Goal: Transaction & Acquisition: Purchase product/service

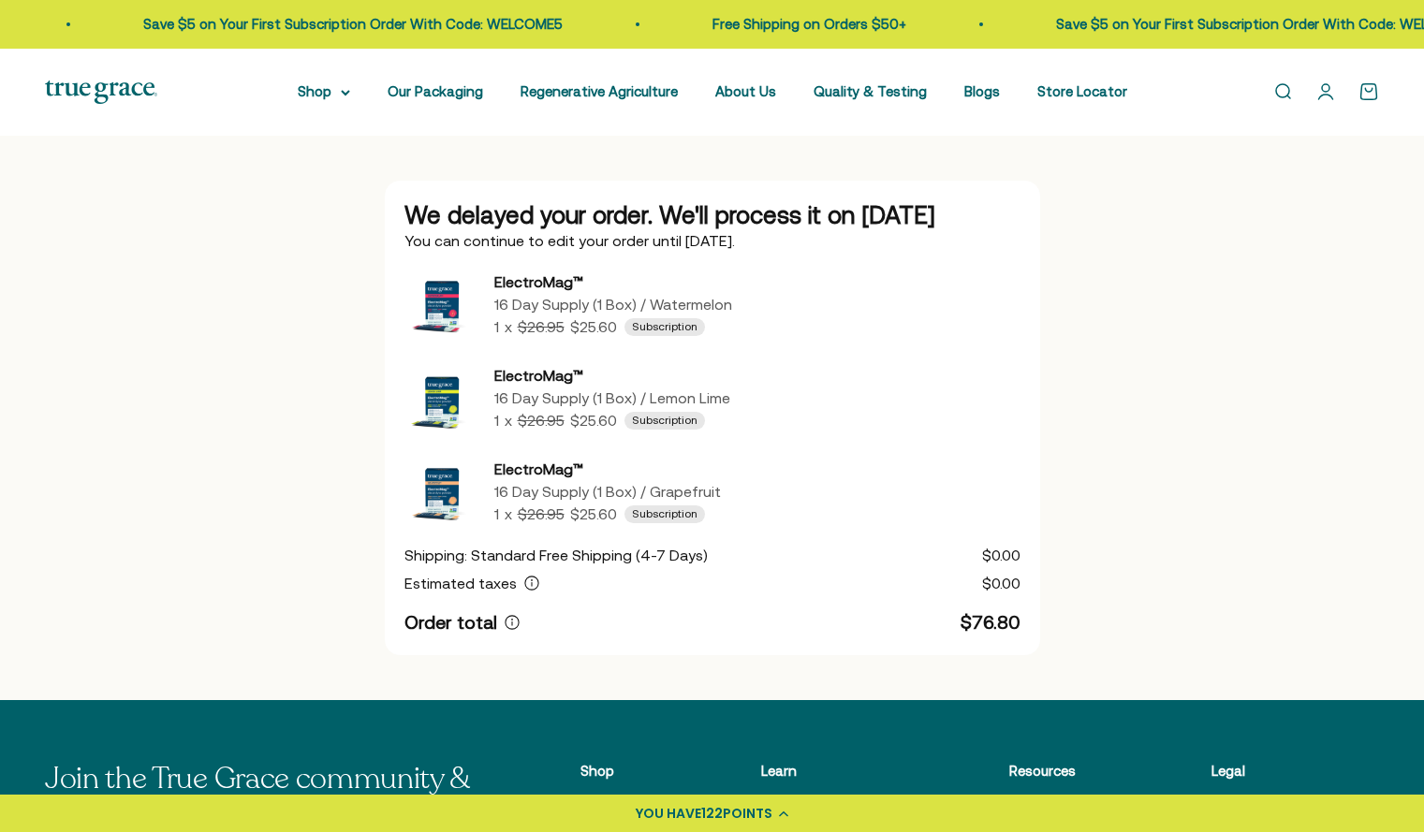
click at [116, 99] on img at bounding box center [101, 91] width 112 height 23
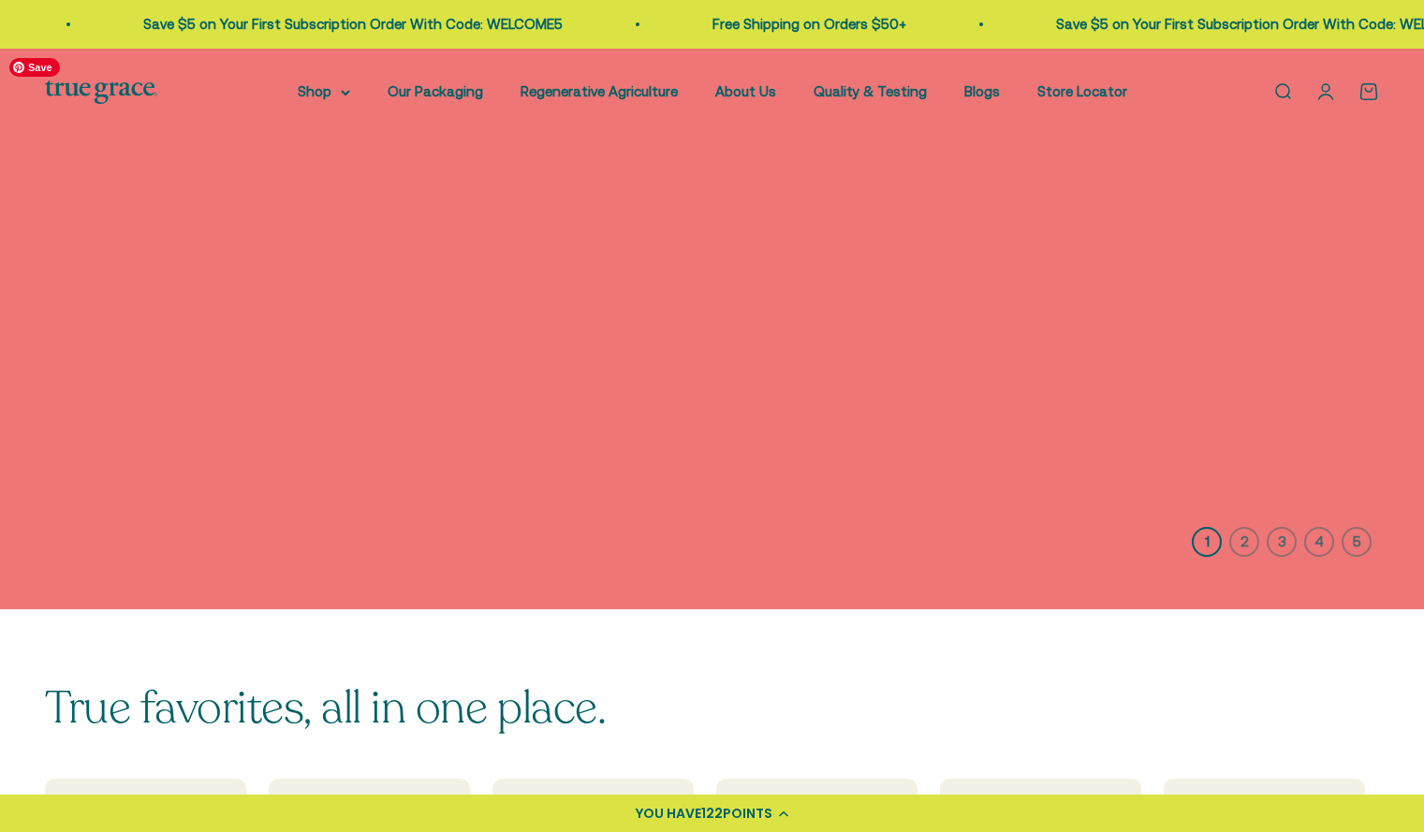
click at [1213, 508] on img at bounding box center [712, 329] width 1424 height 561
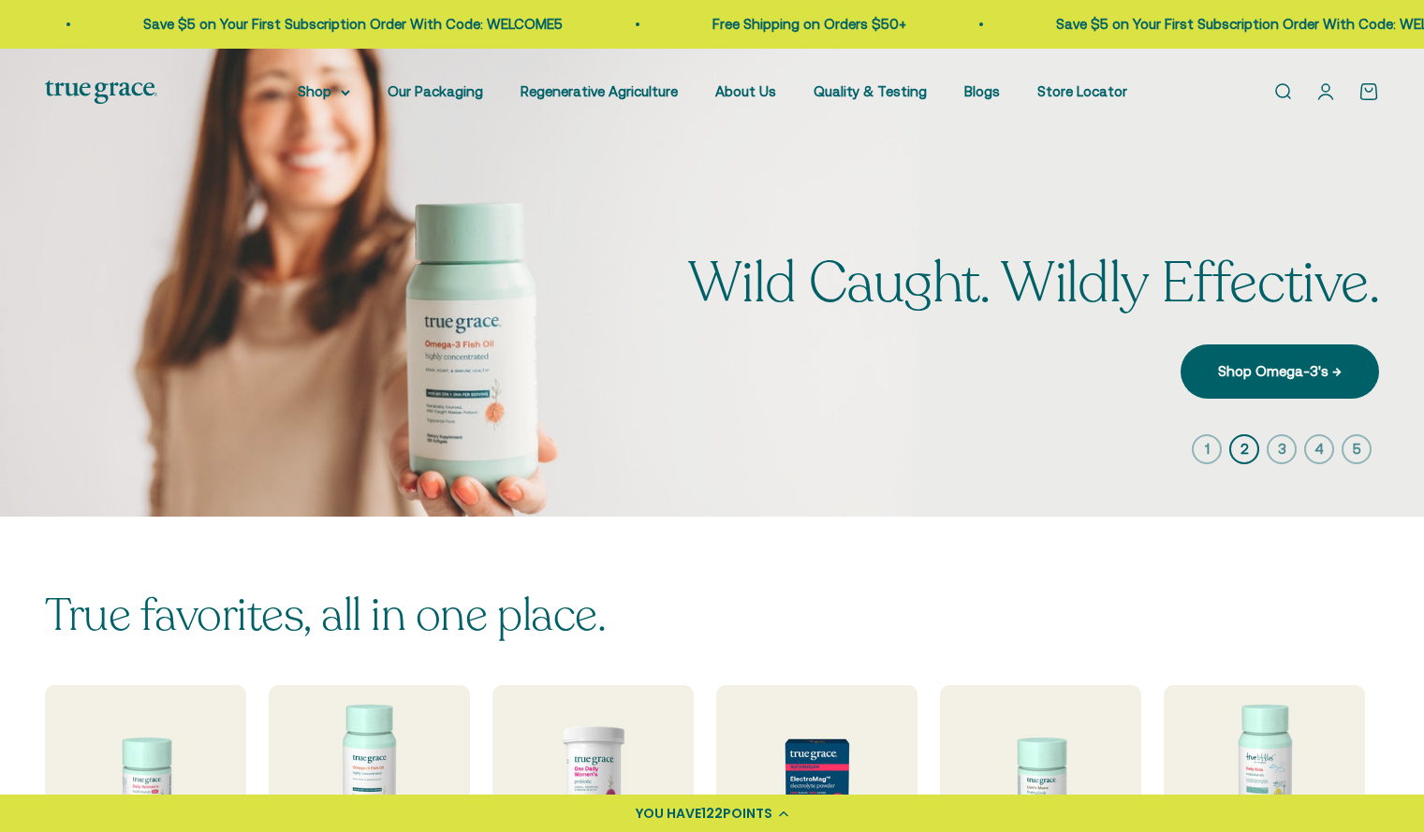
click at [1170, 322] on div "Wild Caught. Wildly Effective. Shop Omega-3's →" at bounding box center [1033, 326] width 691 height 146
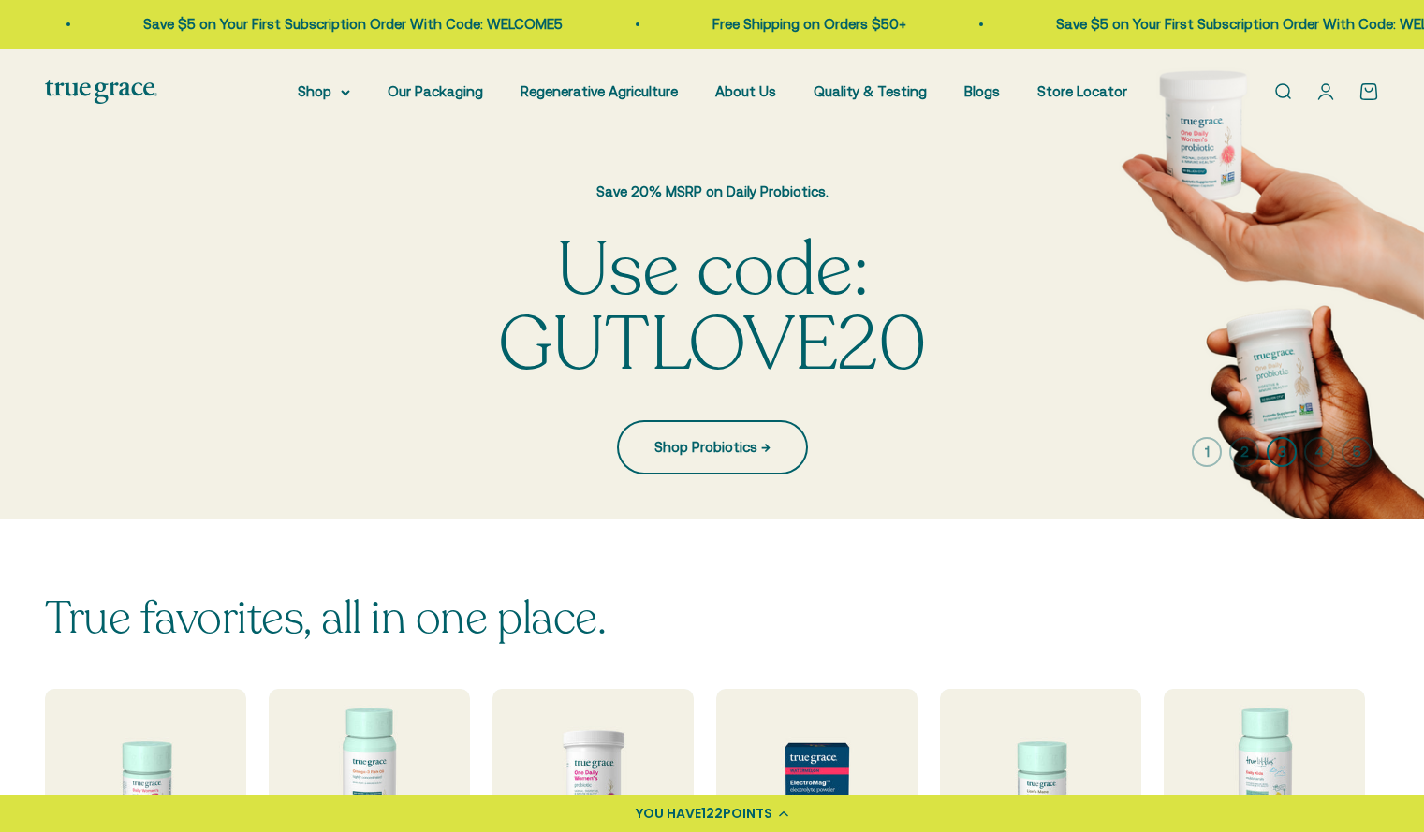
click at [655, 465] on link "Shop Probiotics →" at bounding box center [712, 447] width 191 height 54
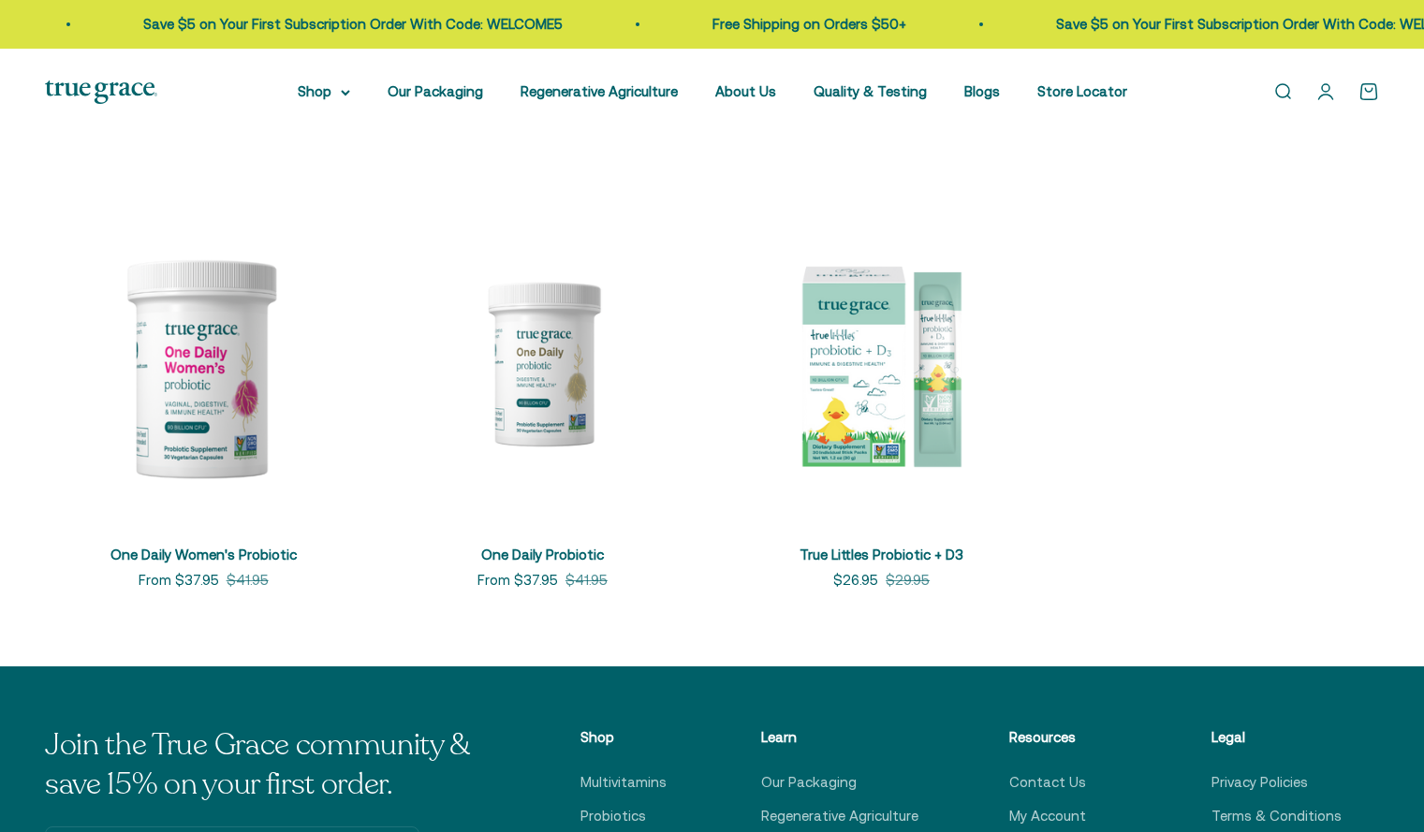
scroll to position [330, 0]
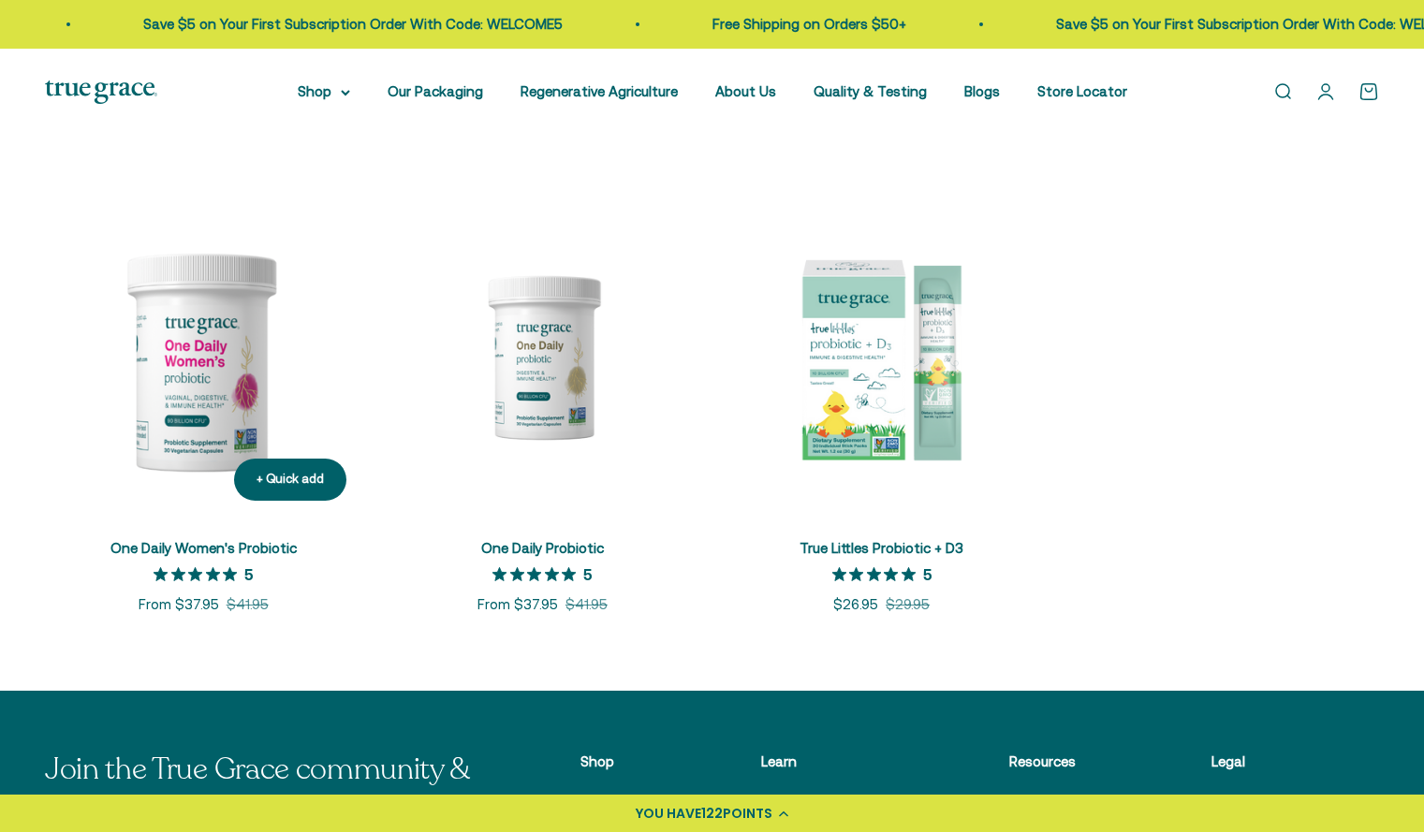
click at [187, 557] on span "One Daily Women's Probiotic" at bounding box center [203, 549] width 186 height 22
click at [172, 546] on link "One Daily Women's Probiotic" at bounding box center [203, 548] width 186 height 16
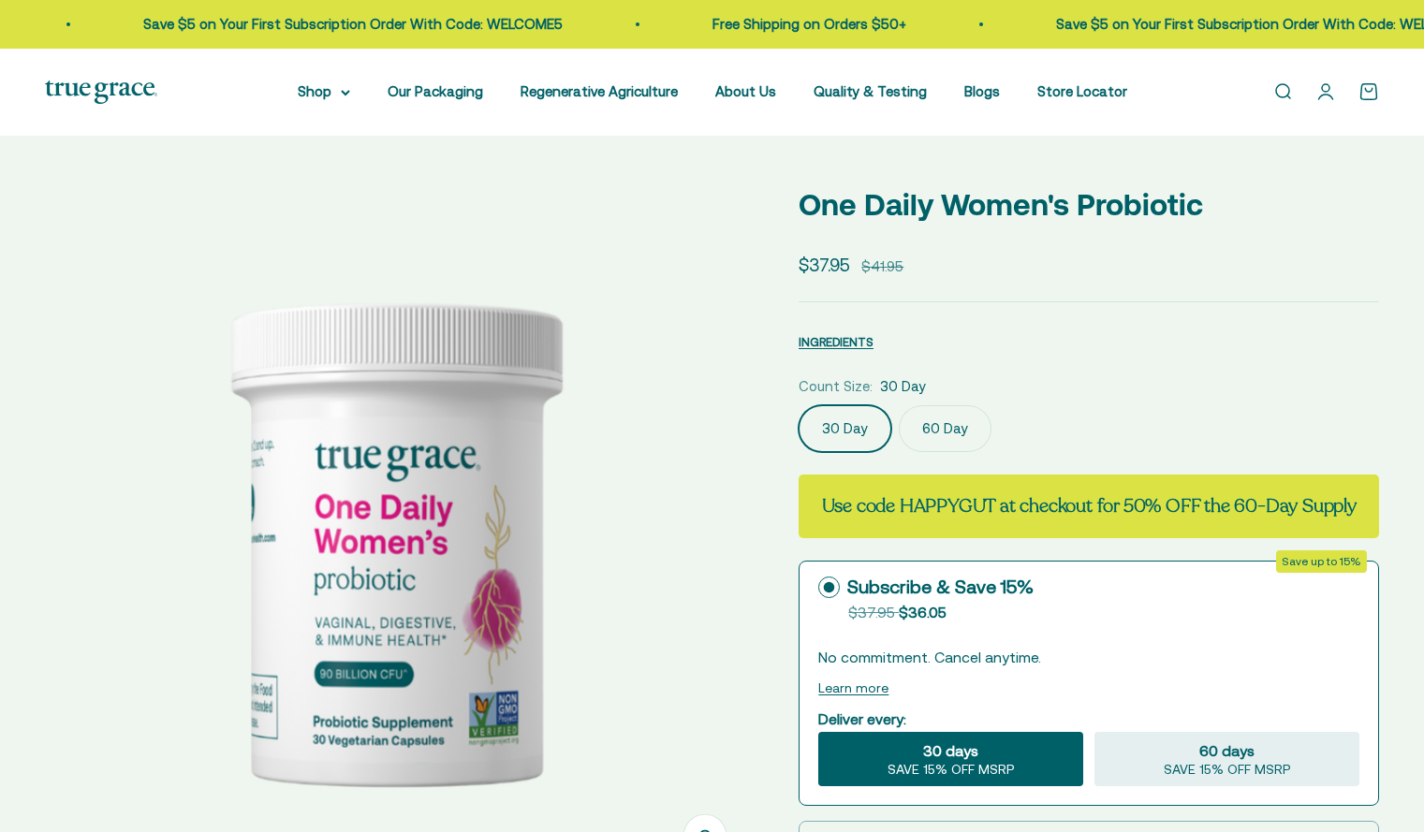
click at [926, 425] on label "60 Day" at bounding box center [945, 428] width 93 height 47
click at [798, 405] on input "60 Day" at bounding box center [797, 404] width 1 height 1
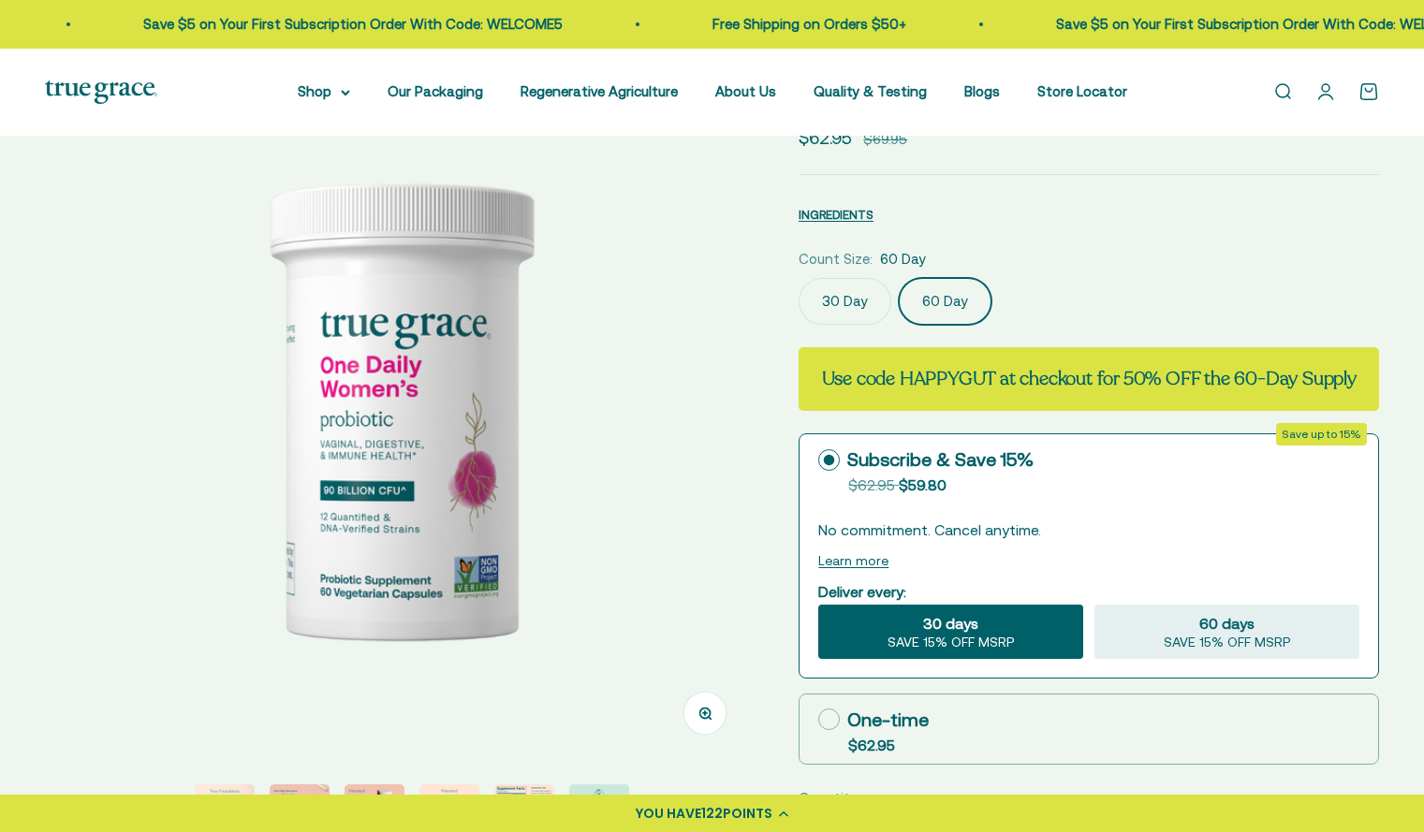
scroll to position [133, 0]
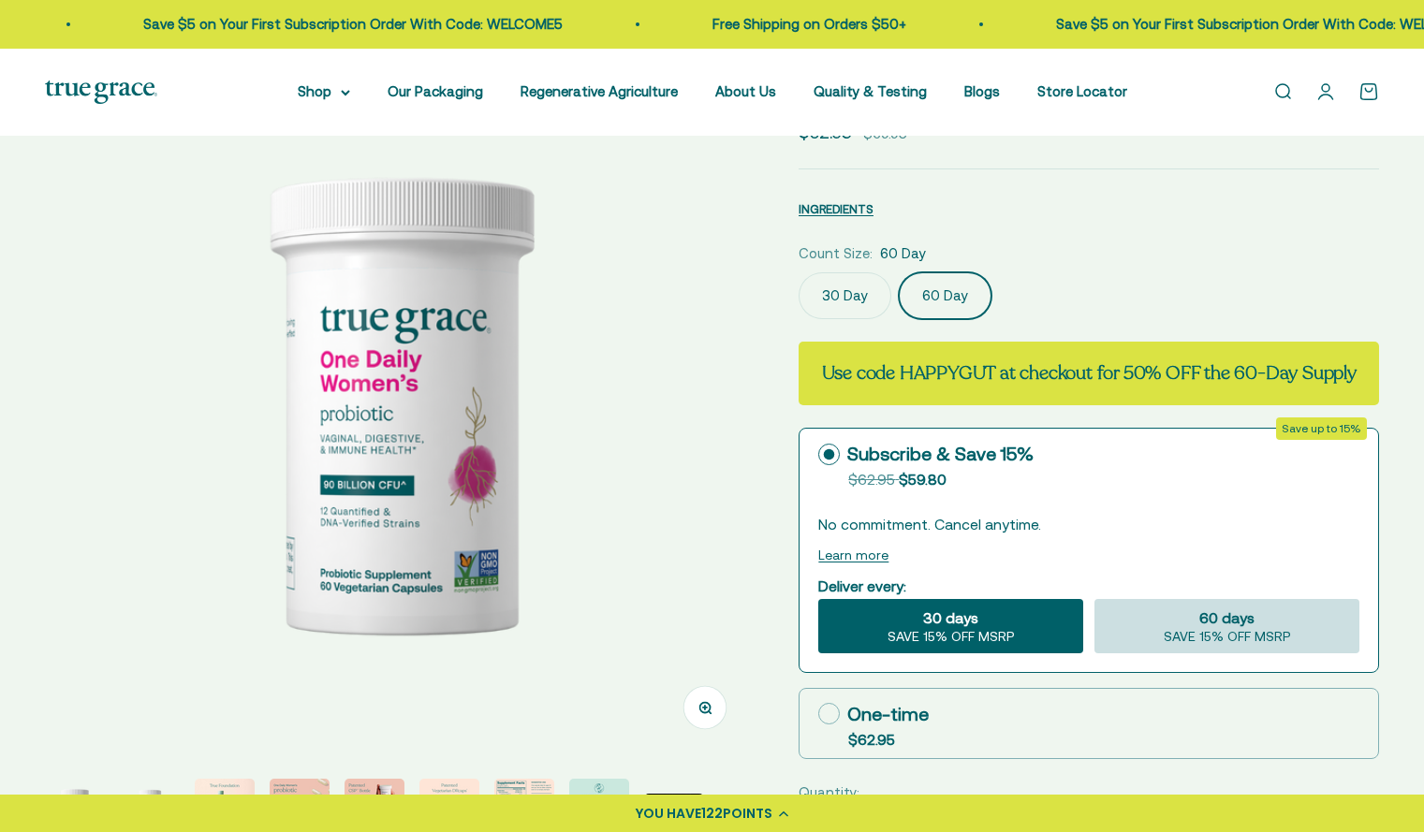
click at [1215, 640] on span "SAVE 15% OFF MSRP" at bounding box center [1226, 637] width 127 height 17
click at [1094, 599] on input "60 days SAVE 15% OFF MSRP" at bounding box center [1093, 598] width 1 height 1
radio input "true"
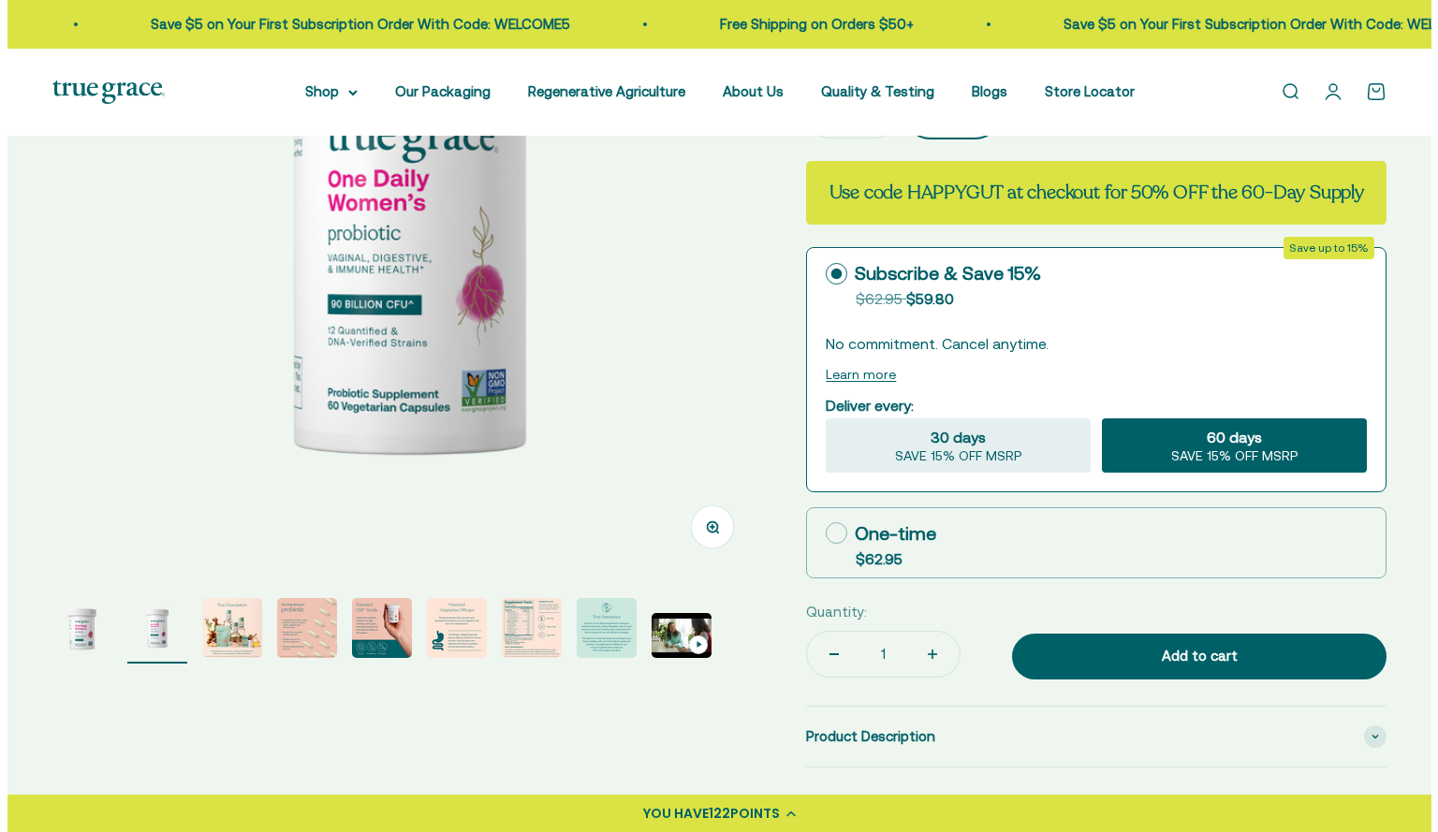
scroll to position [316, 0]
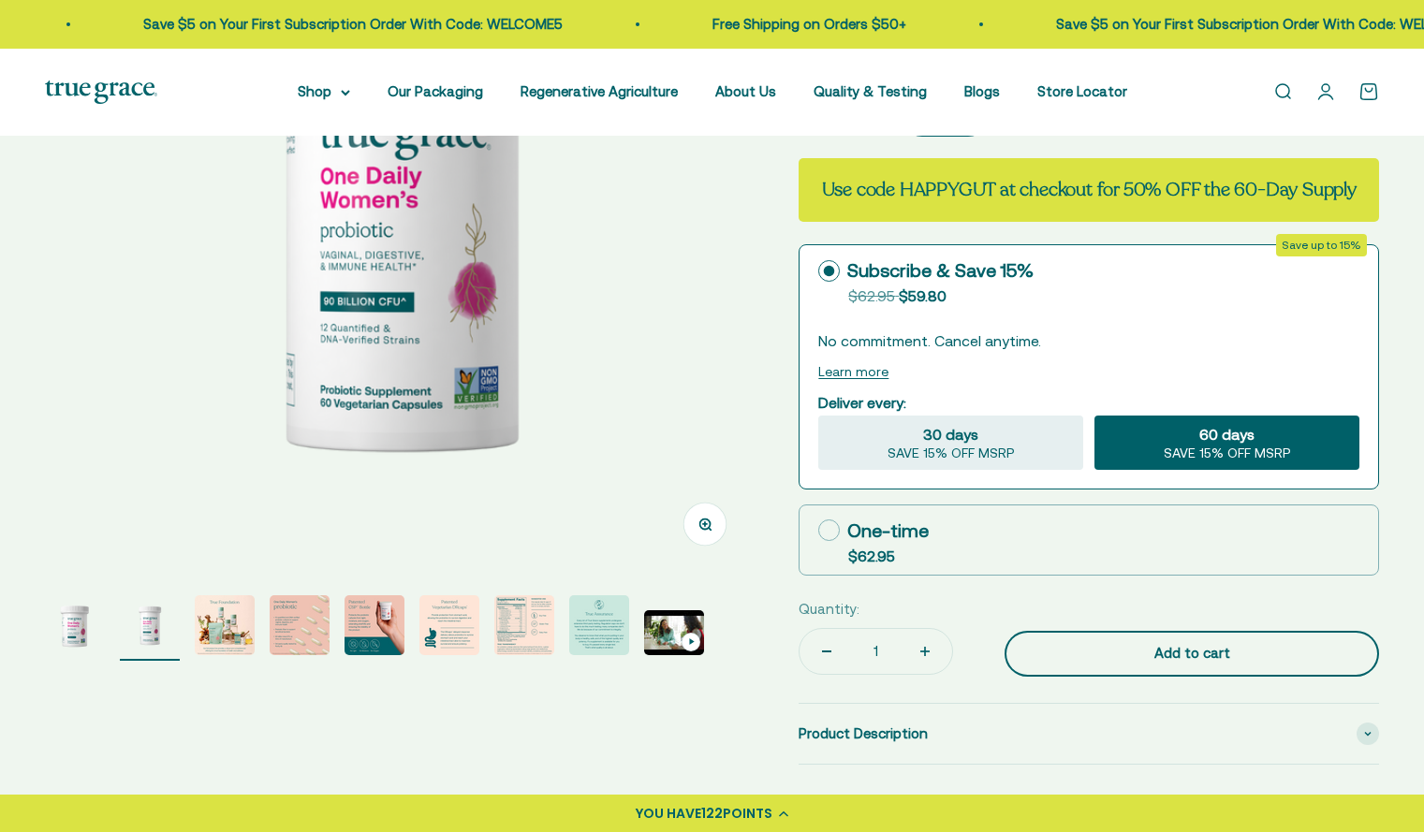
click at [1193, 657] on div "Add to cart" at bounding box center [1192, 653] width 300 height 22
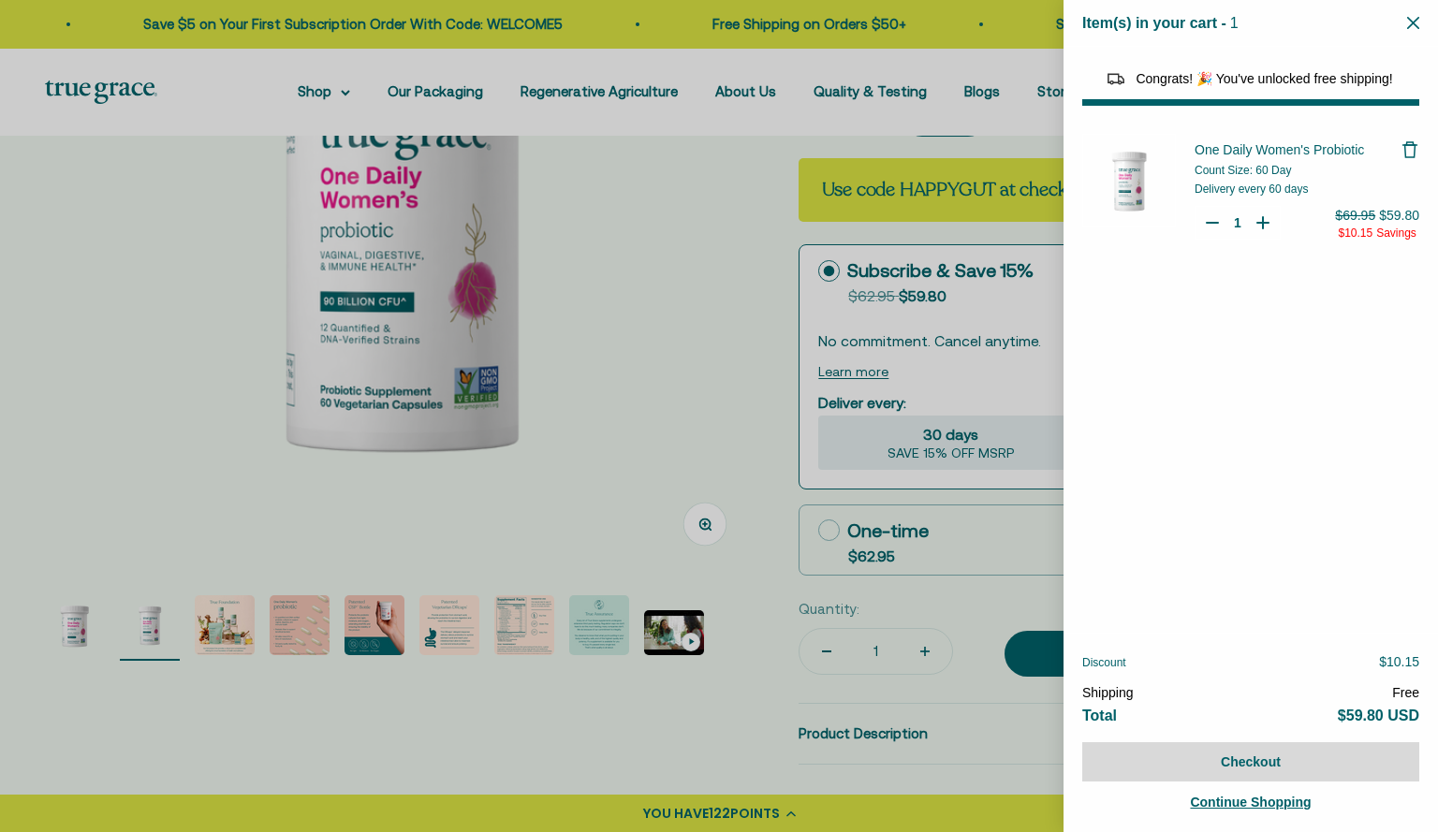
select select "40058346897600"
select select "46284026183894"
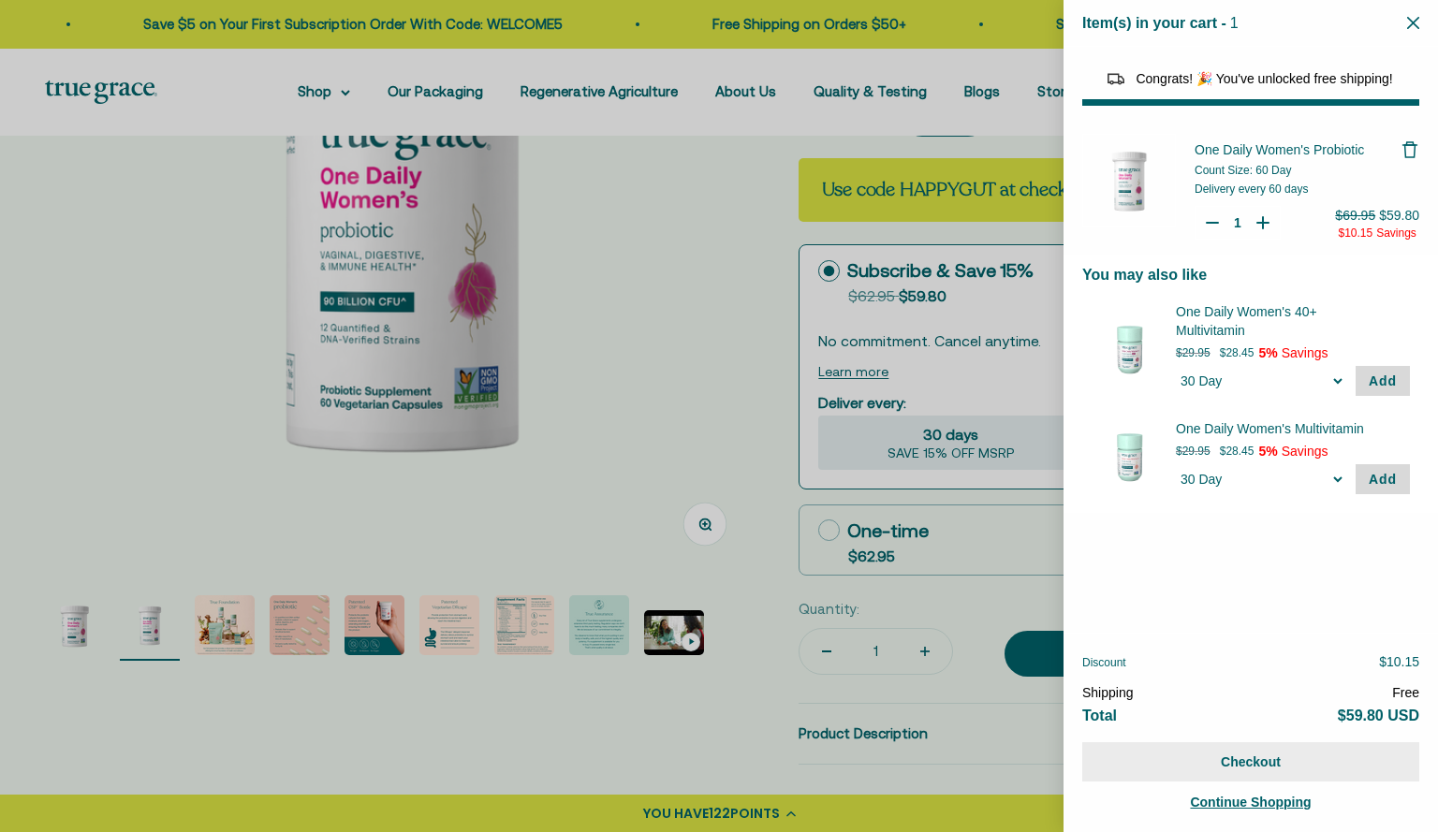
click at [1226, 760] on button "Checkout" at bounding box center [1250, 761] width 337 height 39
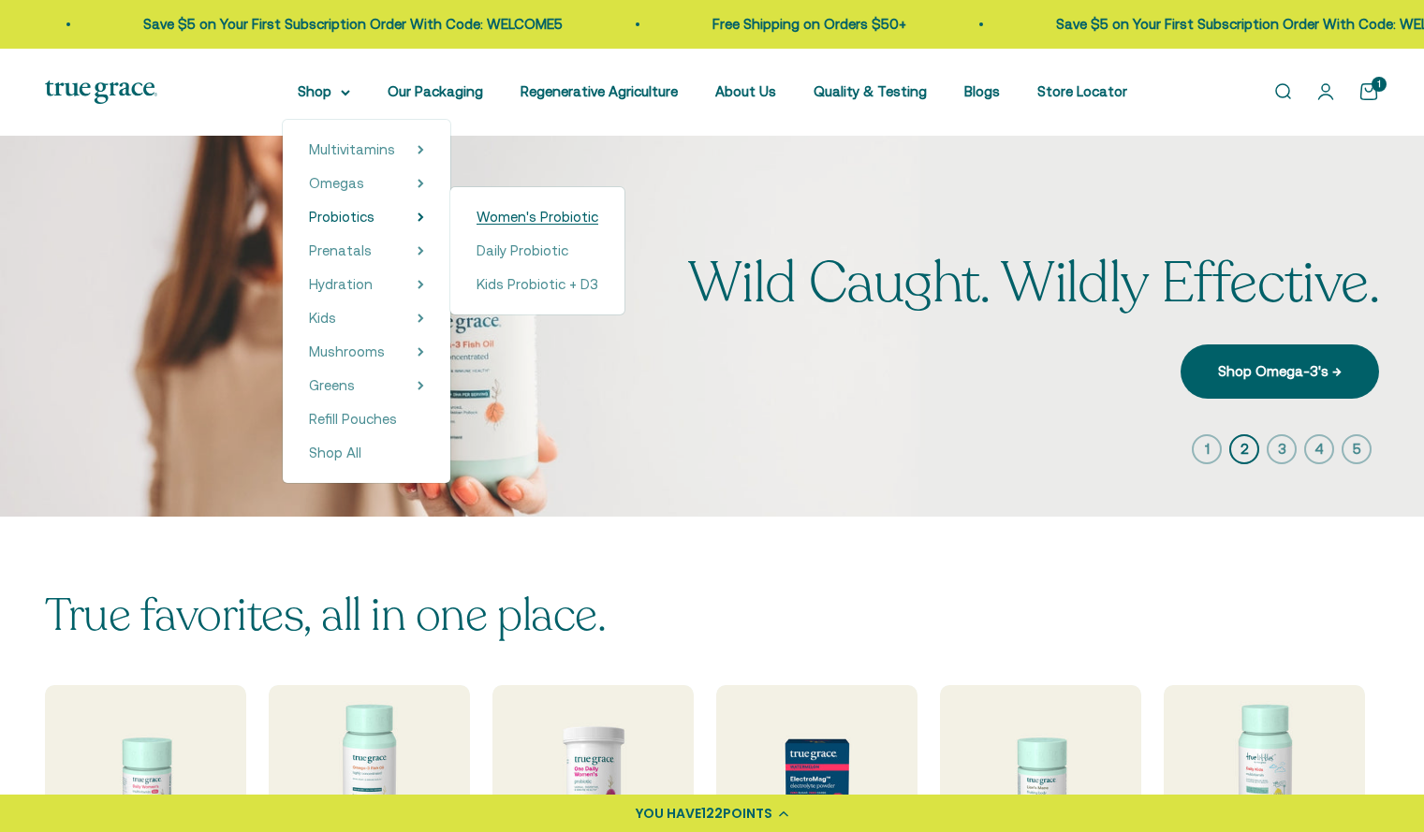
click at [551, 215] on span "Women's Probiotic" at bounding box center [537, 217] width 122 height 16
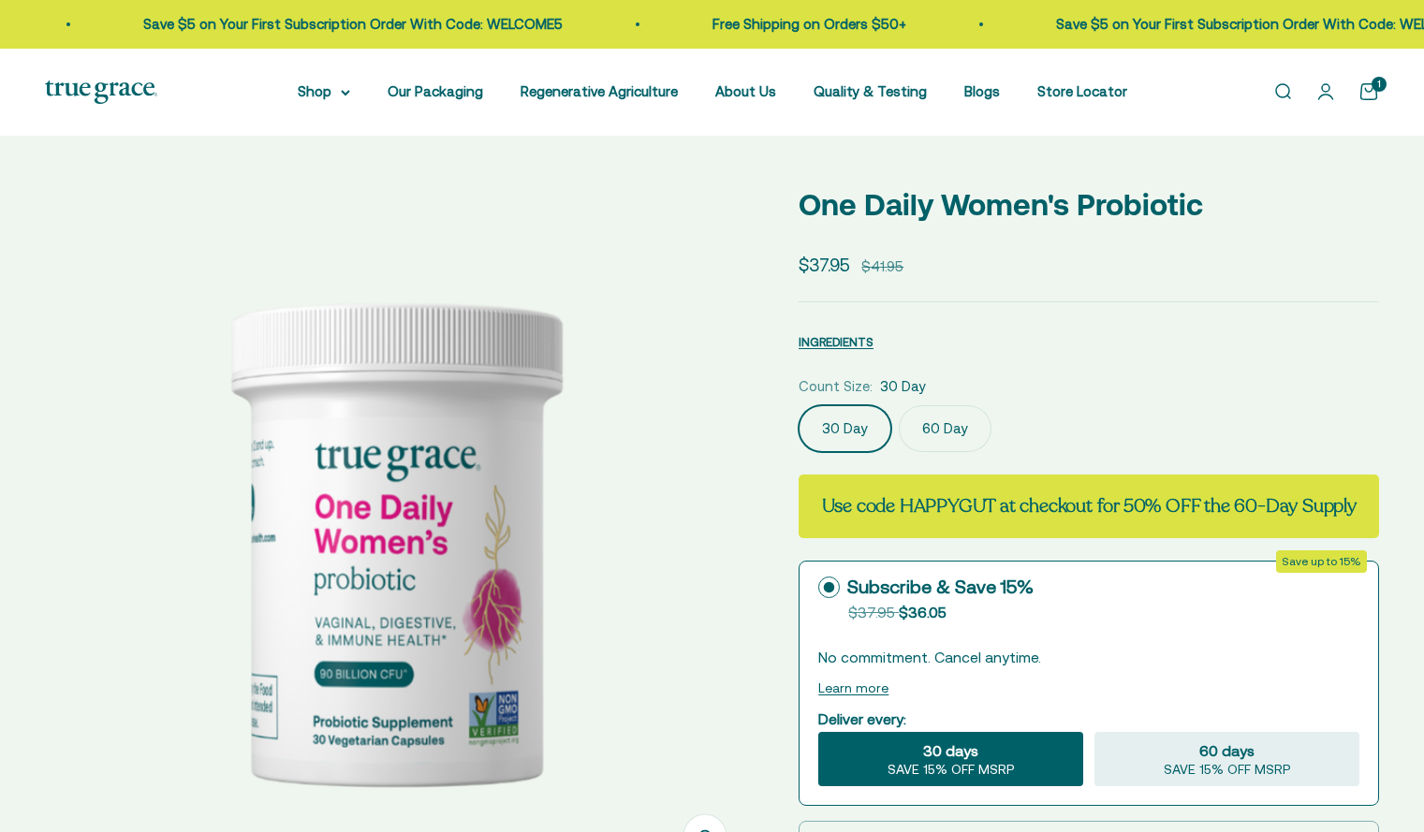
click at [942, 428] on label "60 Day" at bounding box center [945, 428] width 93 height 47
click at [798, 405] on input "60 Day" at bounding box center [797, 404] width 1 height 1
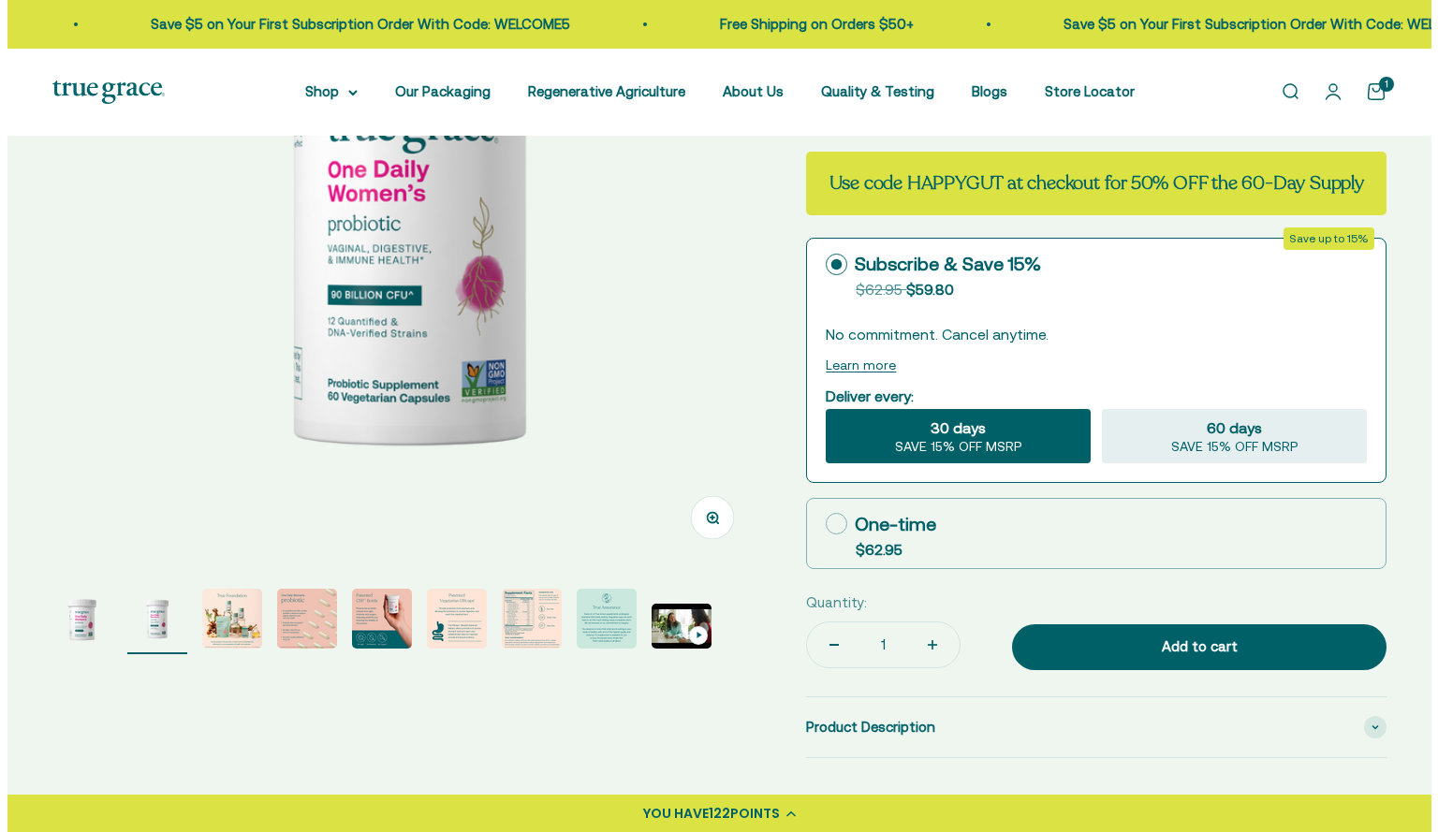
scroll to position [366, 0]
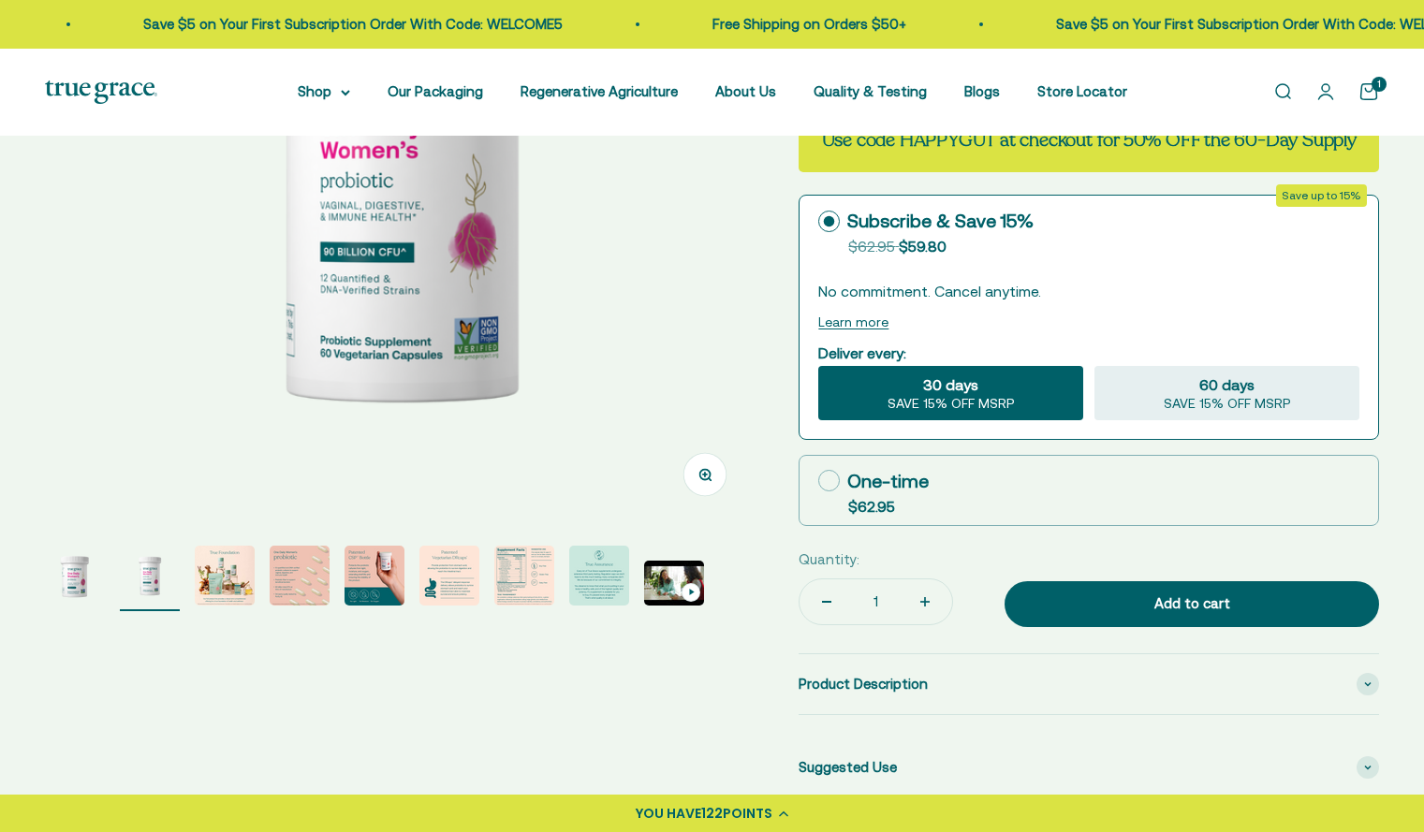
click at [941, 491] on label "One-time $62.95" at bounding box center [1088, 490] width 578 height 69
click at [818, 481] on input "One-time $62.95" at bounding box center [817, 480] width 1 height 1
radio input "true"
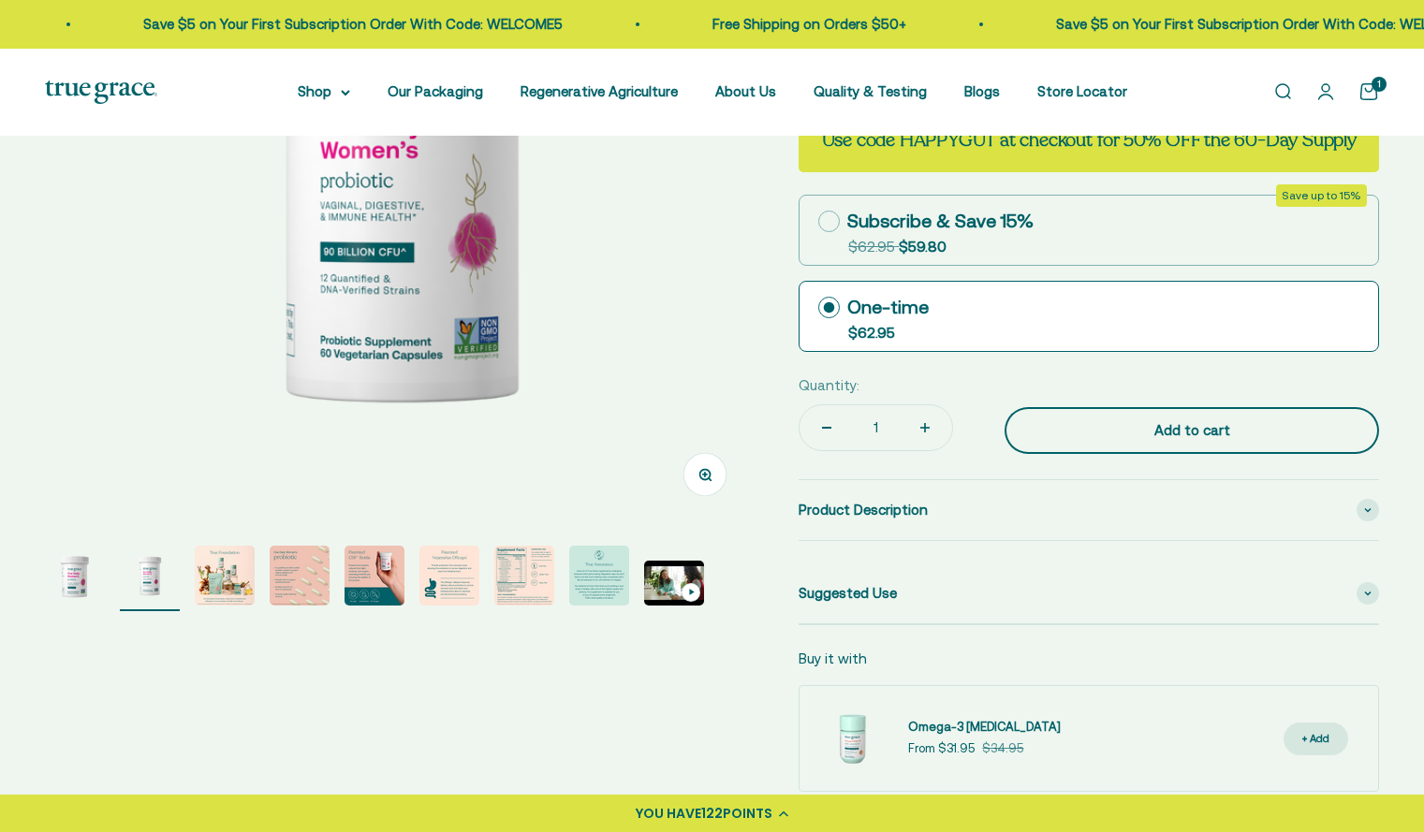
click at [1153, 431] on div "Add to cart" at bounding box center [1192, 430] width 300 height 22
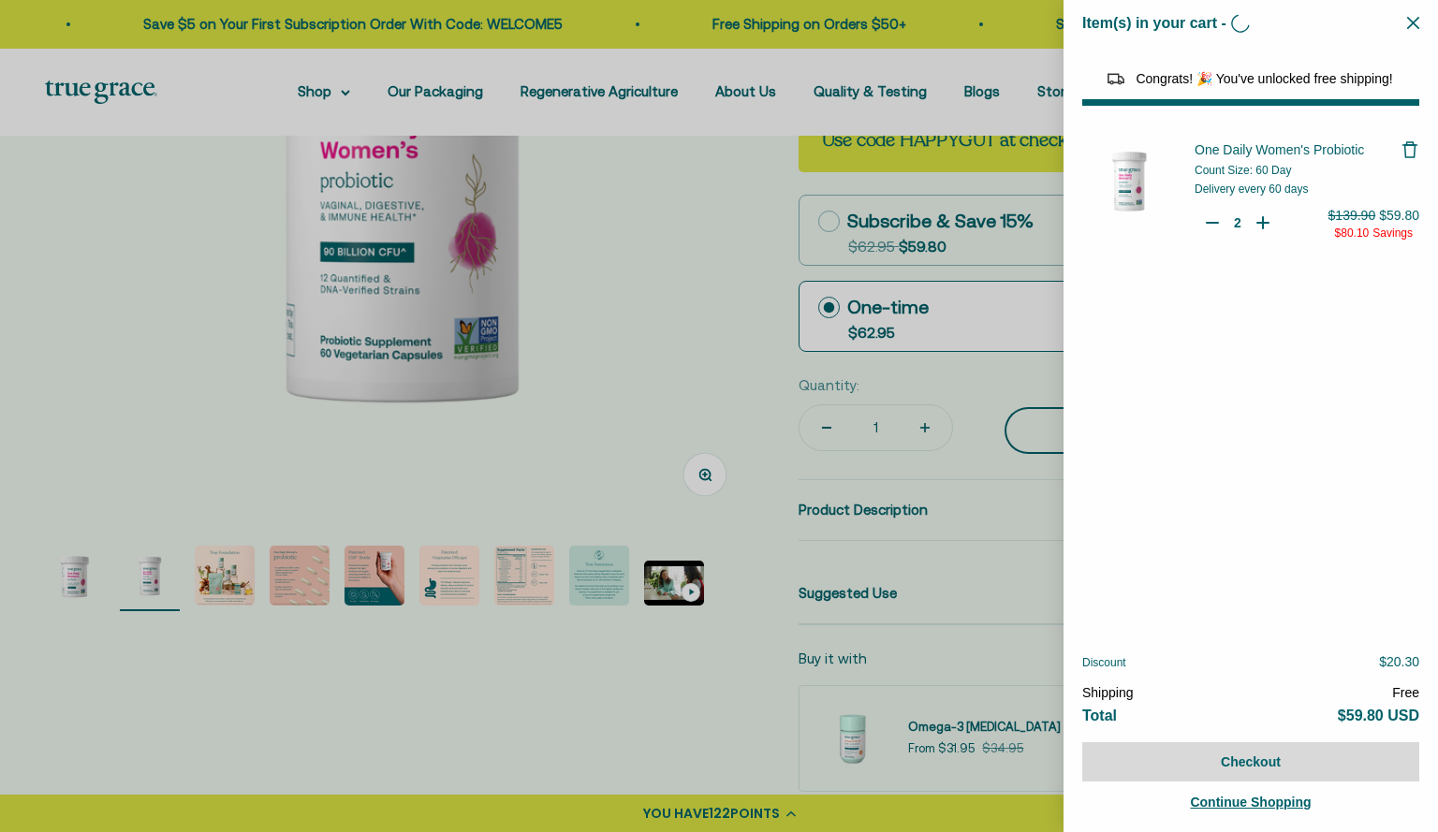
type input "1"
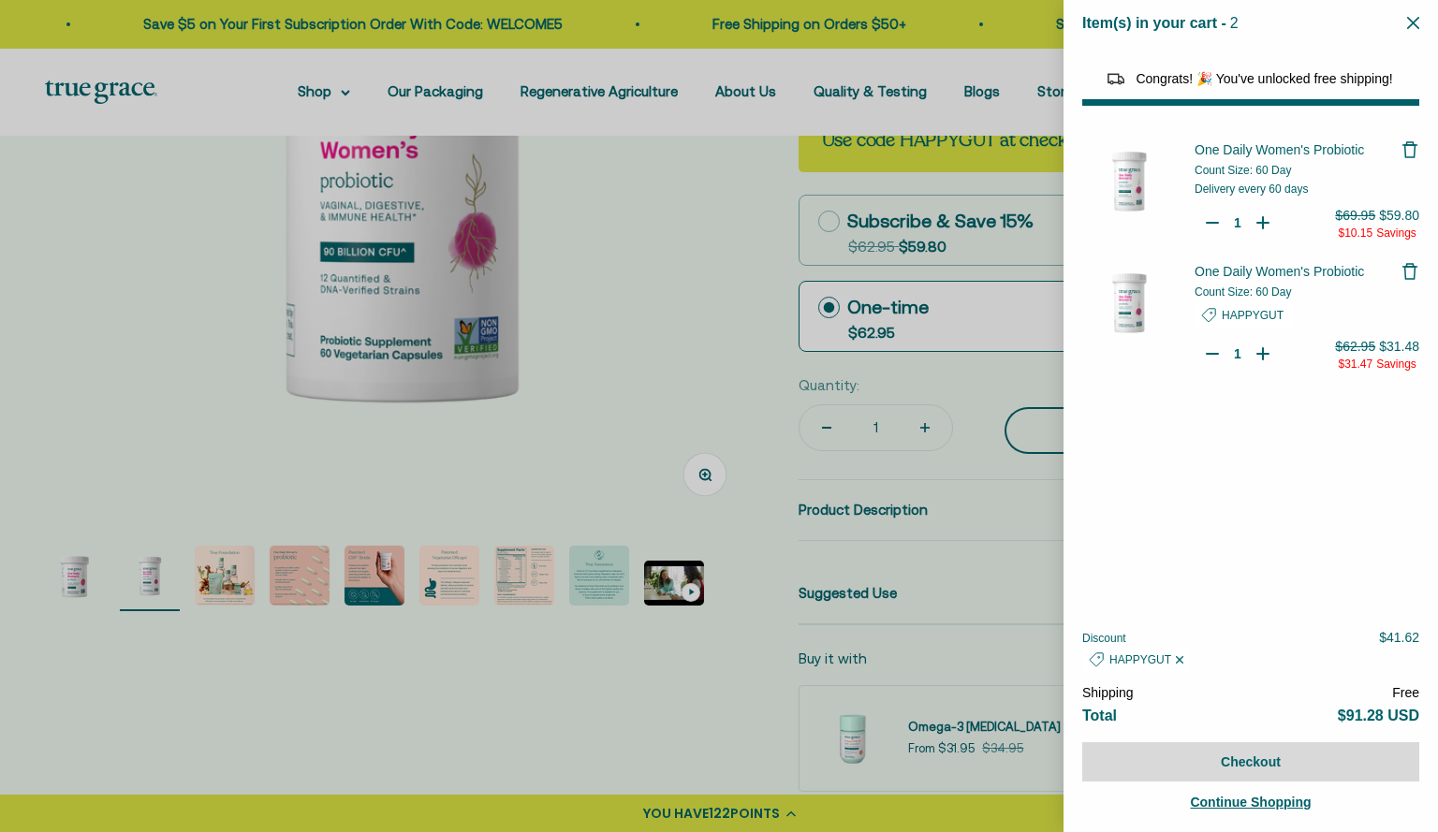
select select "40058346897600"
select select "46284026183894"
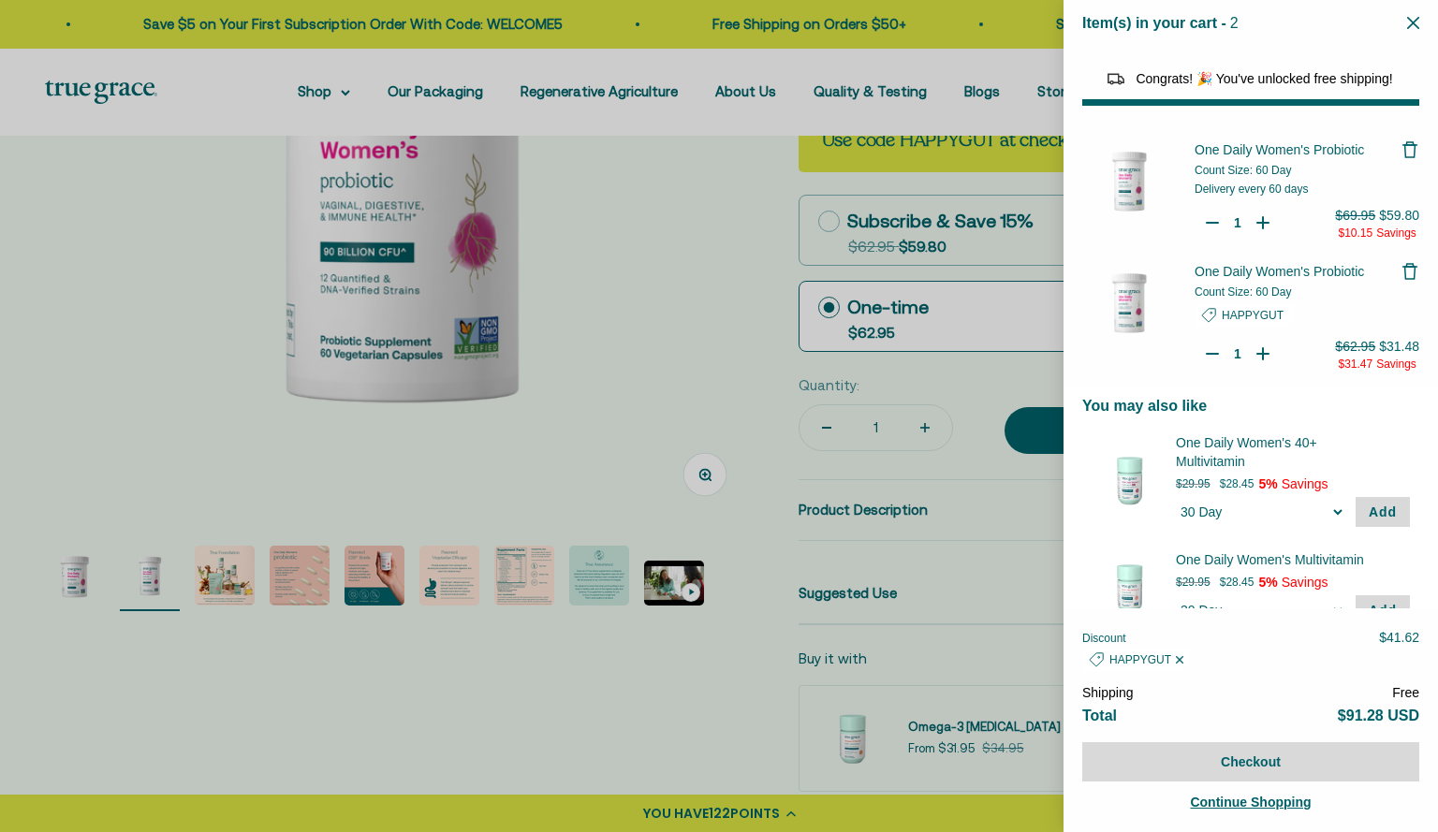
type input "0"
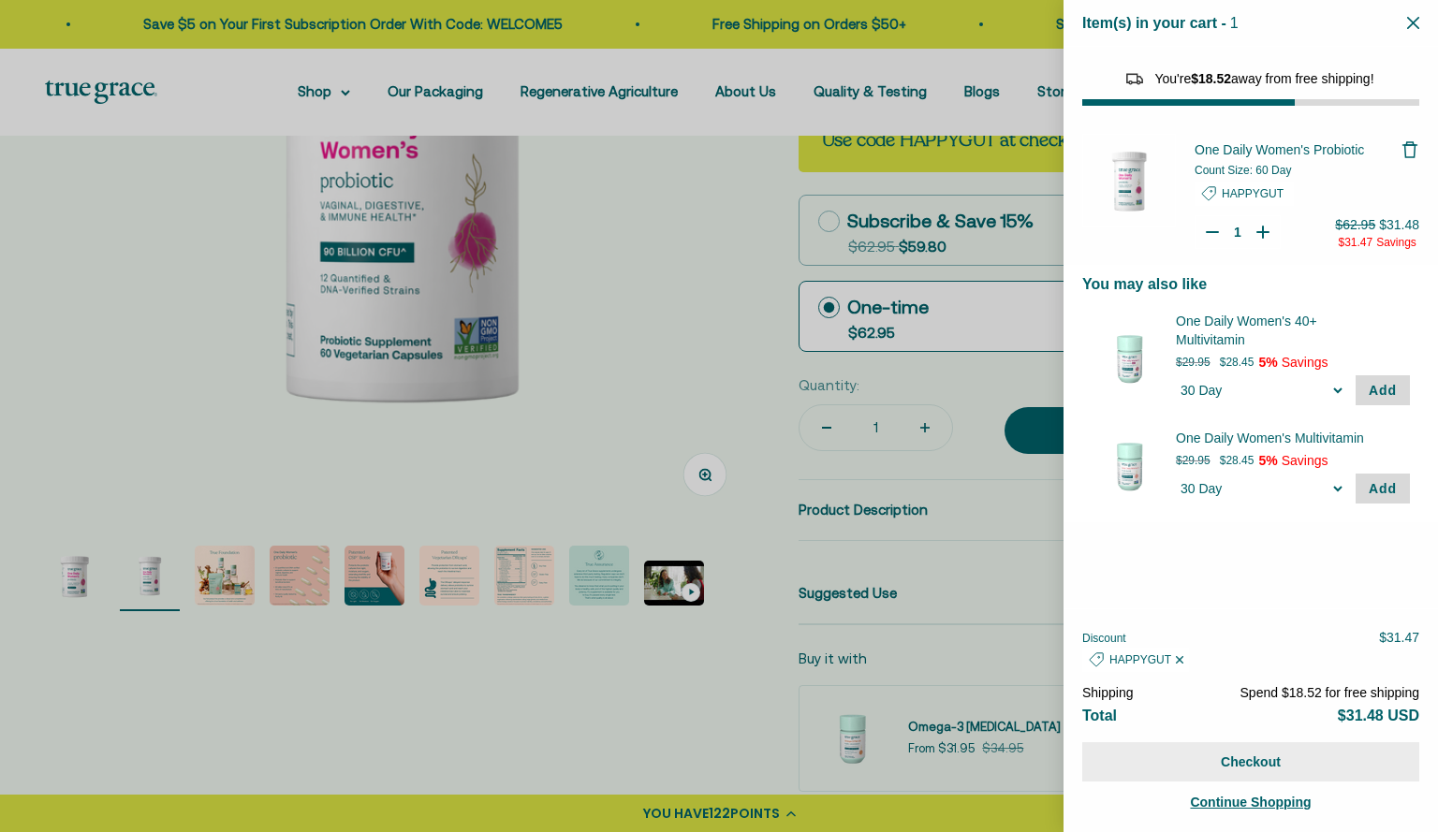
click at [1266, 753] on button "Checkout" at bounding box center [1250, 761] width 337 height 39
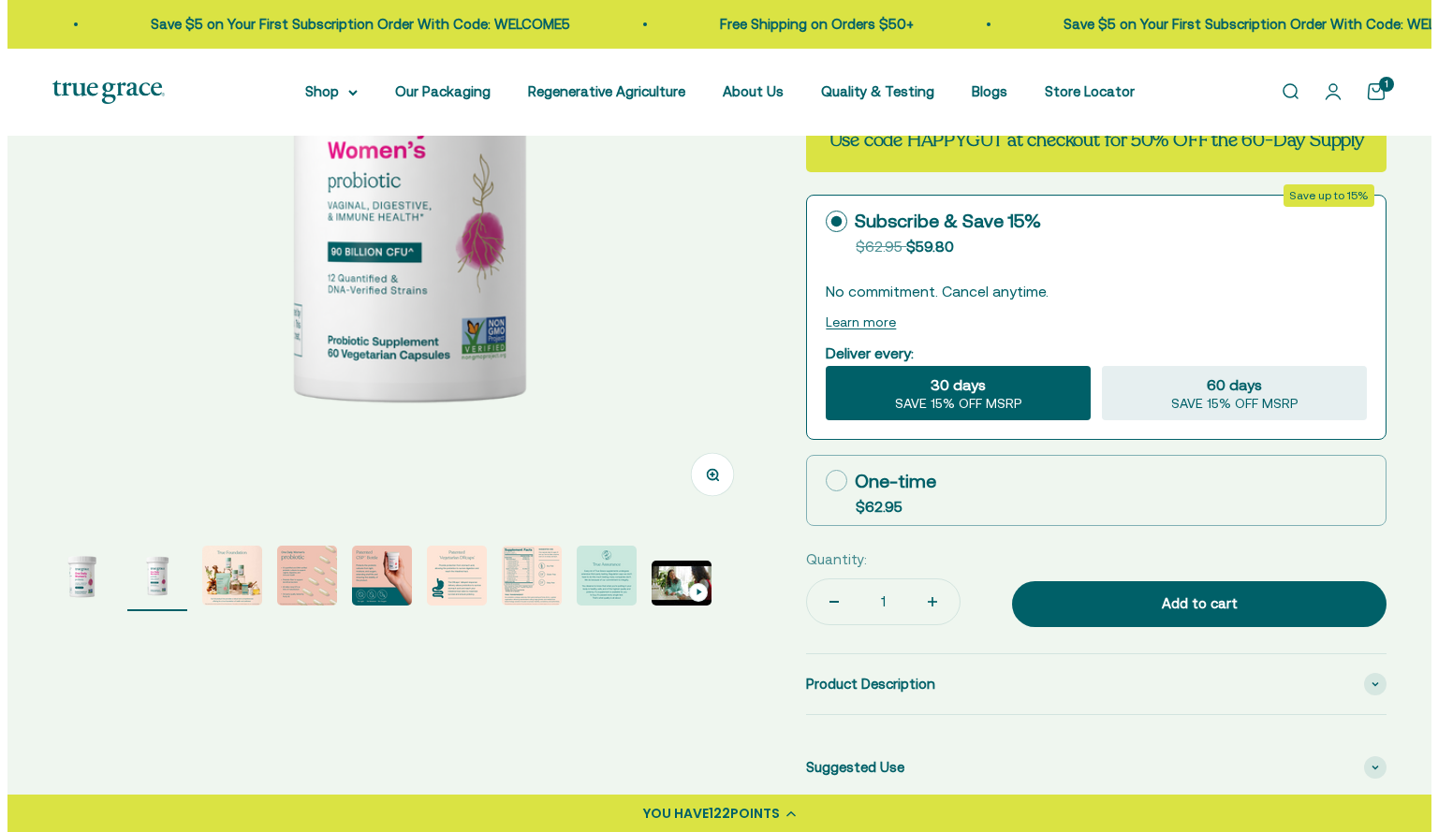
scroll to position [0, 731]
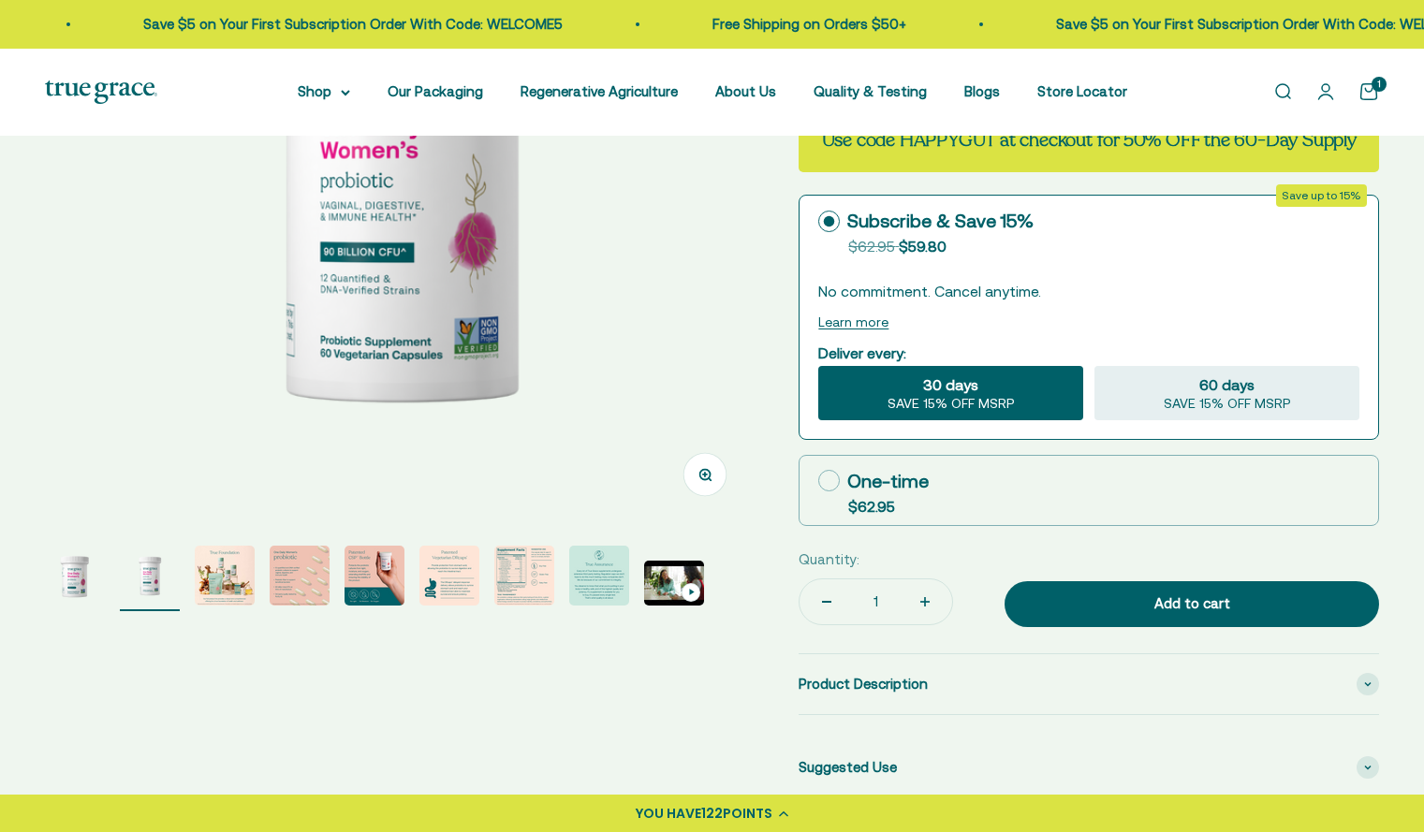
click at [1365, 81] on link "Open cart 1" at bounding box center [1368, 91] width 21 height 21
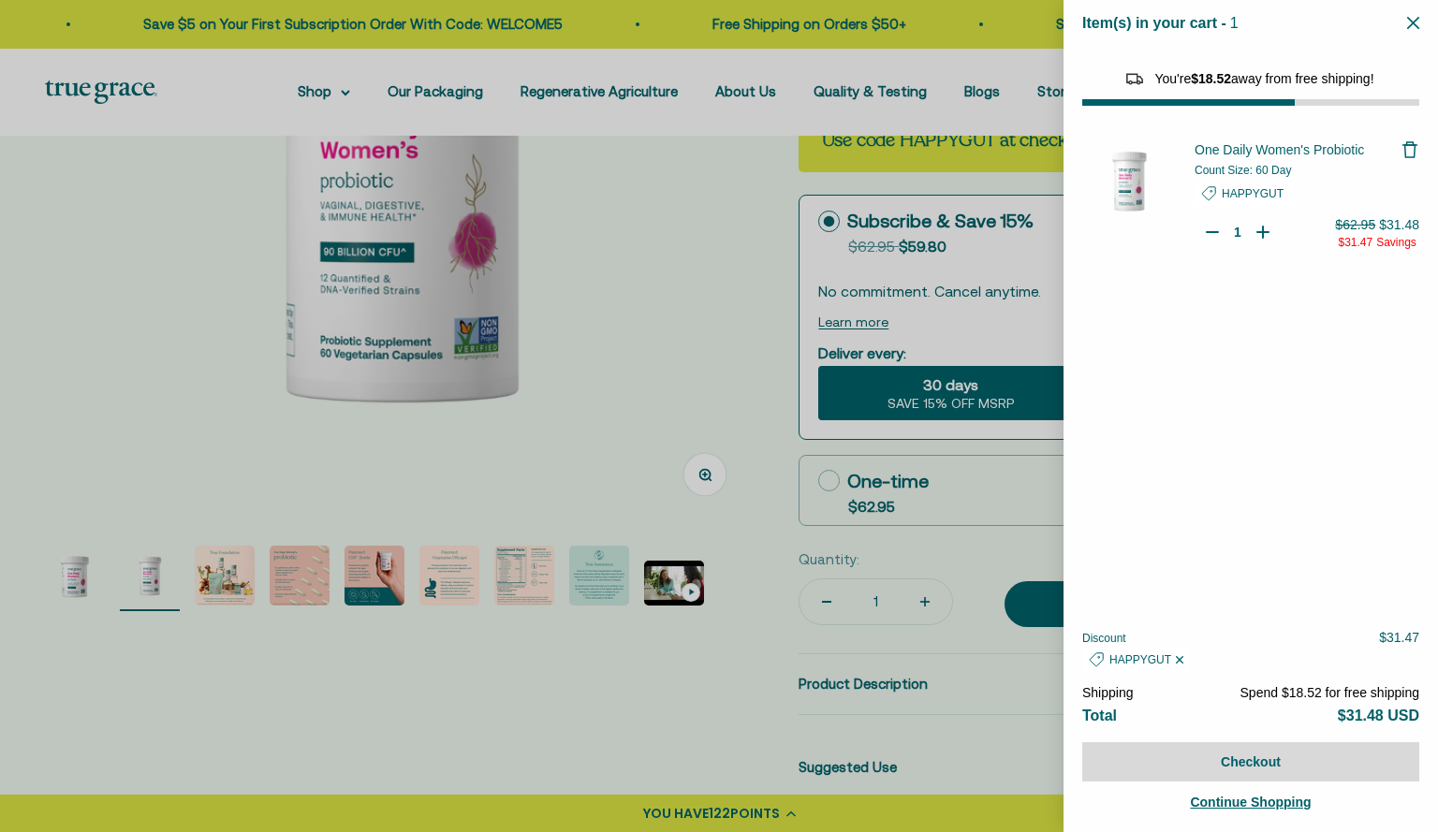
select select "40058346897600"
select select "46284026183894"
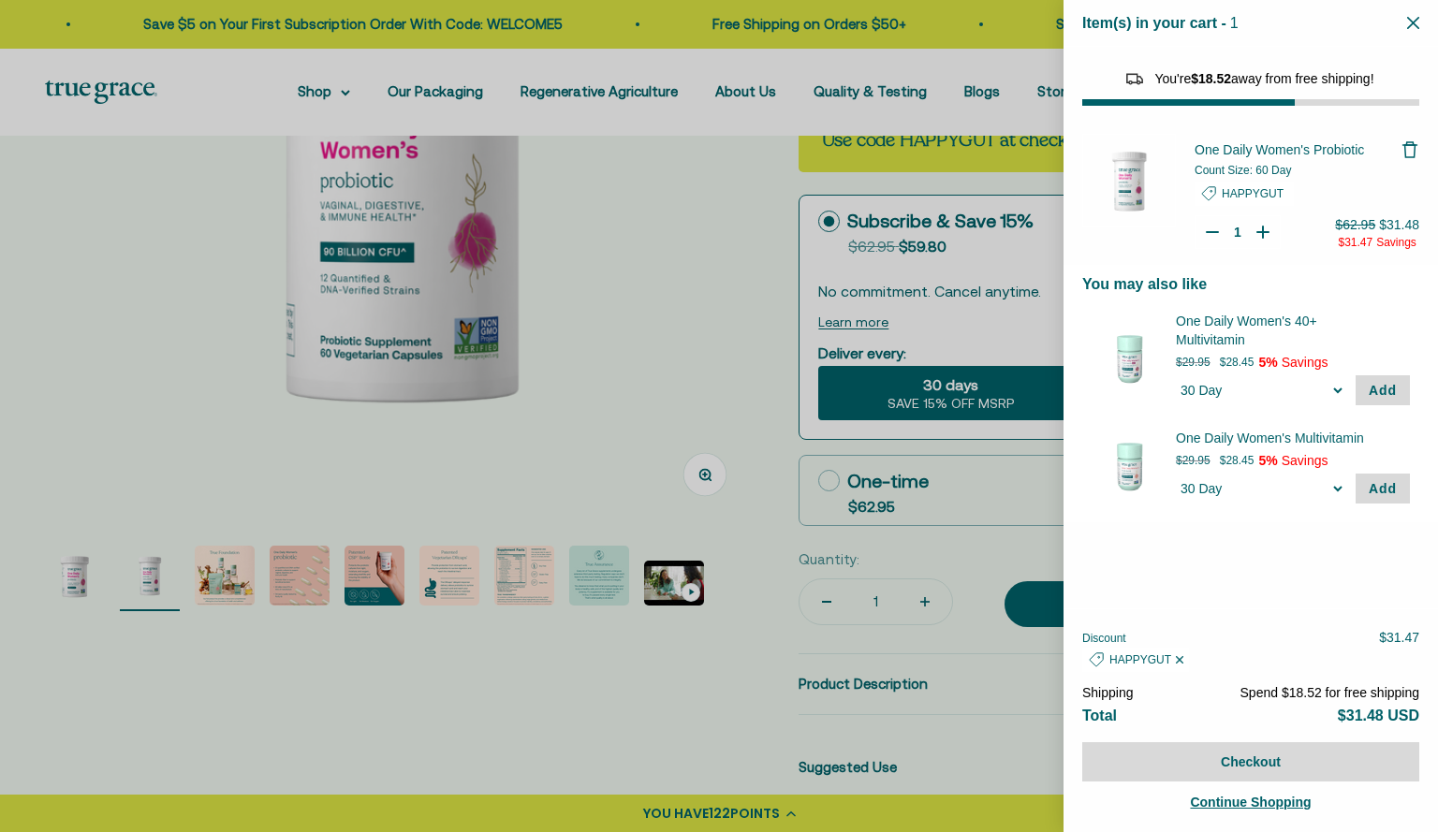
type input "2"
click at [1260, 235] on icon "Your Cart" at bounding box center [1262, 232] width 19 height 19
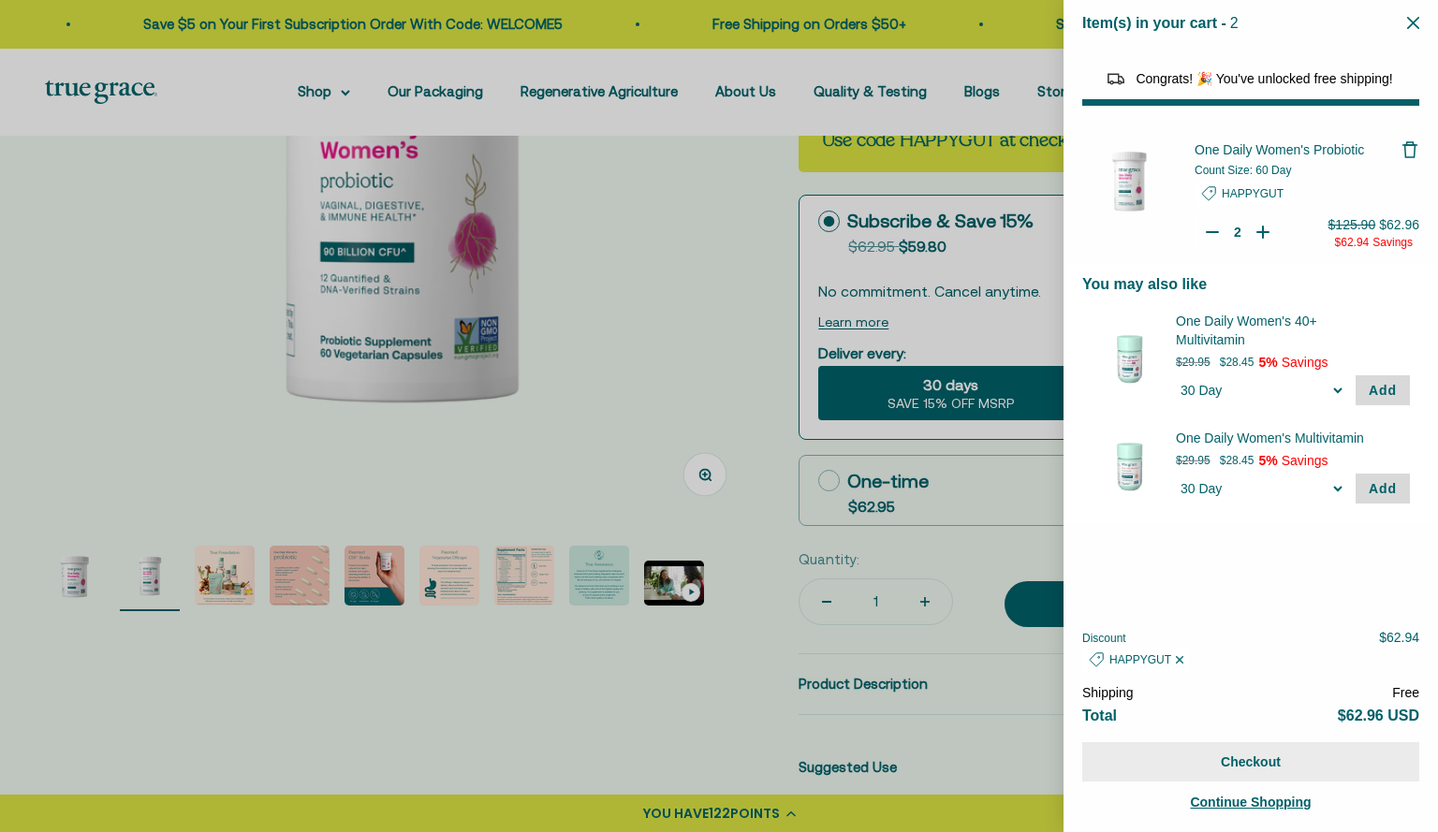
click at [1255, 754] on button "Checkout" at bounding box center [1250, 761] width 337 height 39
